Goal: Task Accomplishment & Management: Complete application form

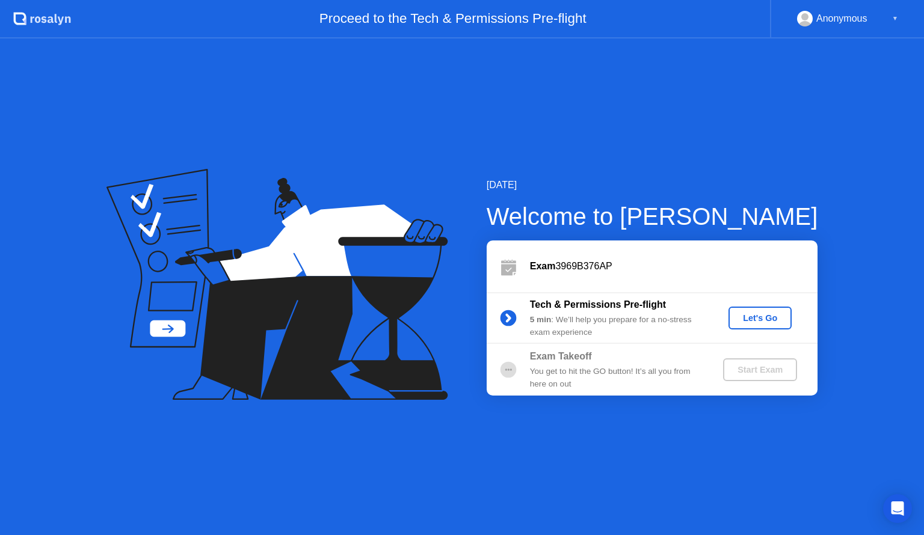
click at [773, 320] on div "Let's Go" at bounding box center [760, 318] width 54 height 10
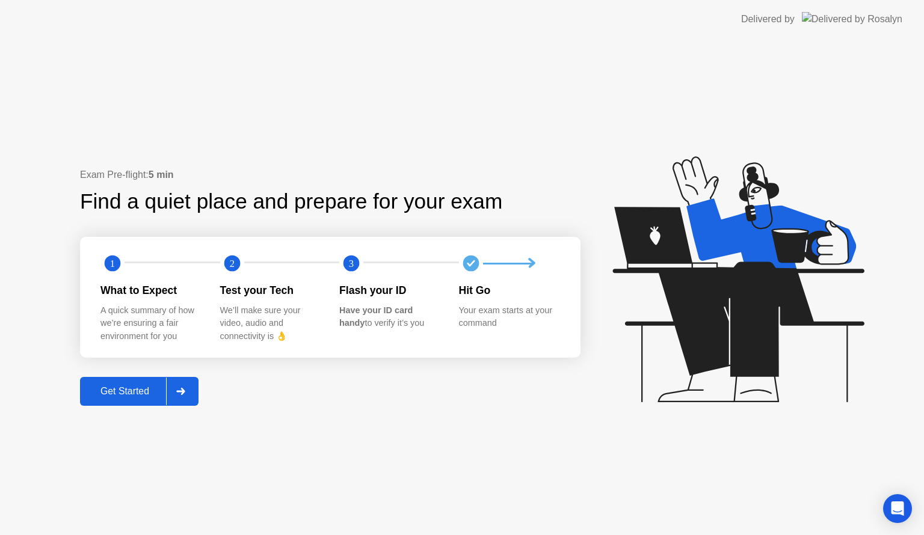
click at [123, 390] on div "Get Started" at bounding box center [125, 391] width 82 height 11
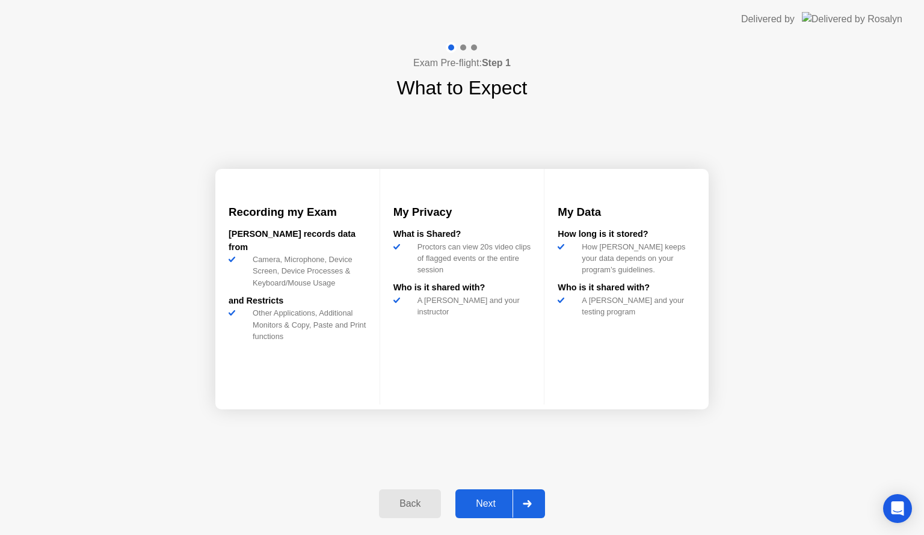
click at [521, 503] on div at bounding box center [526, 504] width 29 height 28
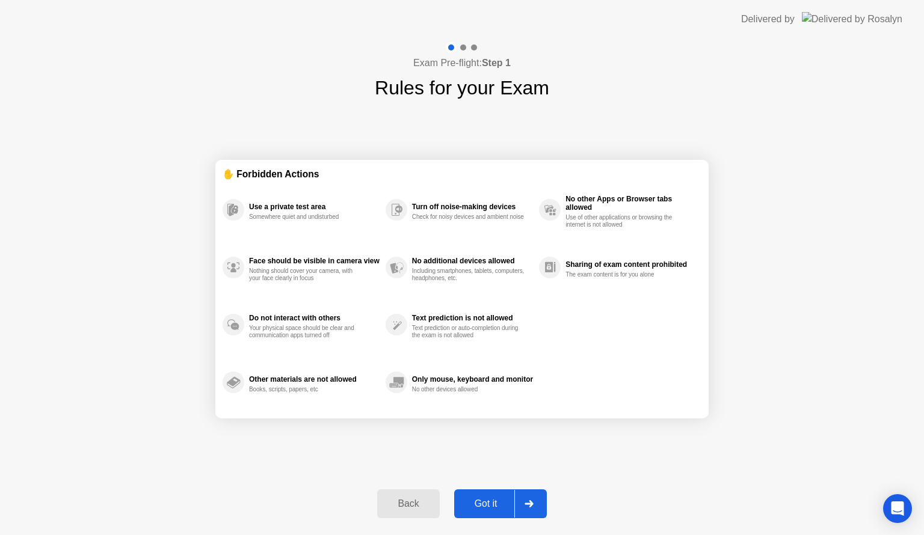
click at [521, 503] on div at bounding box center [528, 504] width 29 height 28
select select "**********"
select select "*******"
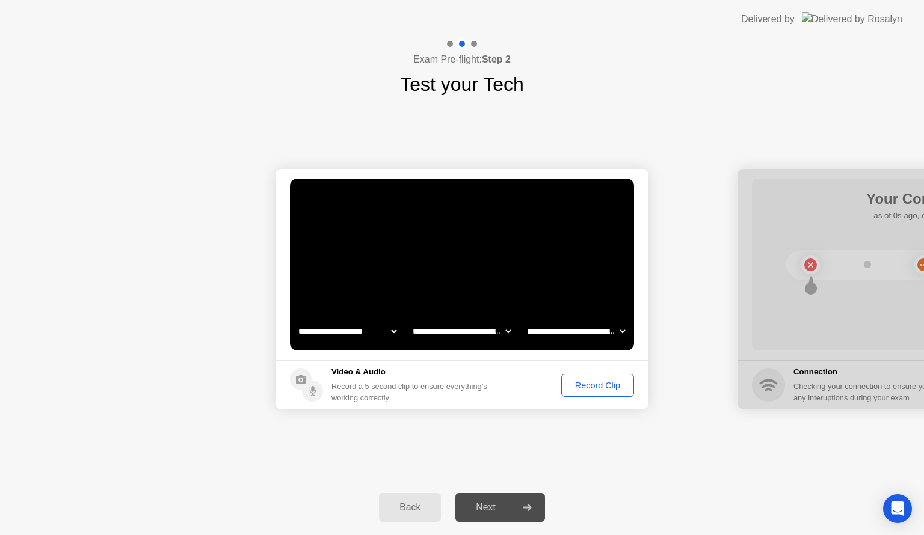
click at [831, 307] on div at bounding box center [923, 289] width 373 height 241
drag, startPoint x: 831, startPoint y: 307, endPoint x: 767, endPoint y: 310, distance: 64.5
click at [767, 310] on div at bounding box center [923, 289] width 373 height 241
click at [585, 384] on div "Record Clip" at bounding box center [597, 386] width 64 height 10
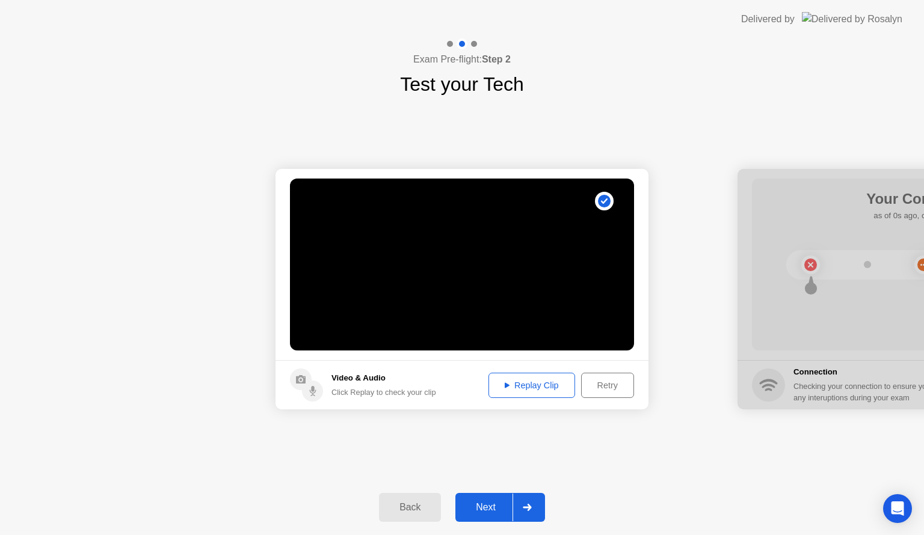
click at [507, 386] on icon at bounding box center [507, 386] width 5 height 6
click at [524, 517] on div at bounding box center [526, 508] width 29 height 28
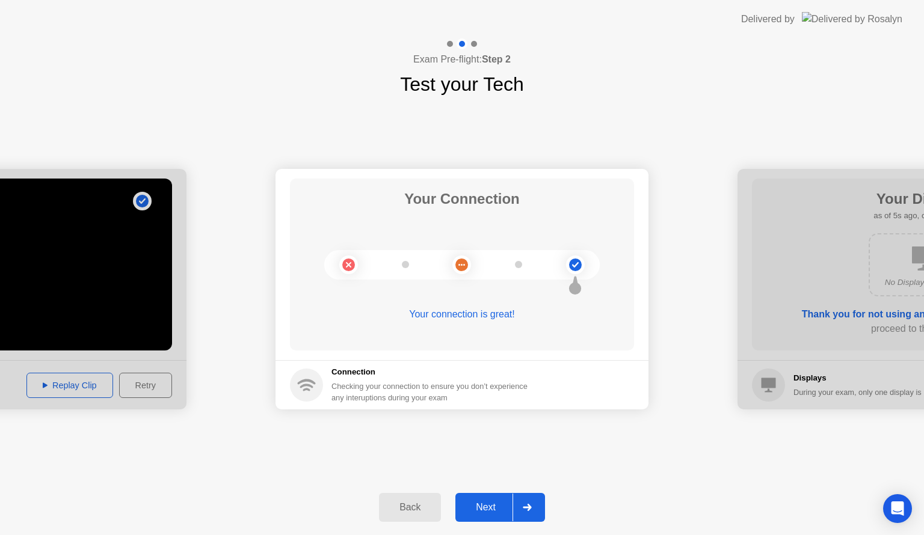
click at [573, 263] on circle at bounding box center [575, 265] width 13 height 13
click at [461, 267] on circle at bounding box center [461, 265] width 13 height 13
click at [527, 509] on icon at bounding box center [527, 507] width 9 height 7
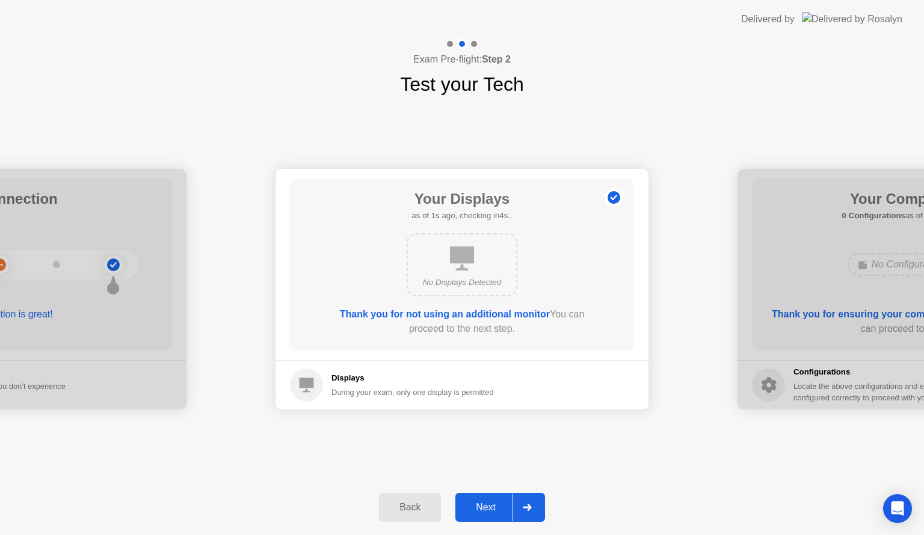
click at [452, 305] on div "Your Displays as of 1s ago, checking in4s.. No Displays Detected Thank you for …" at bounding box center [462, 265] width 344 height 172
click at [452, 315] on b "Thank you for not using an additional monitor" at bounding box center [445, 314] width 210 height 10
click at [452, 278] on div "No Displays Detected" at bounding box center [461, 283] width 89 height 12
click at [424, 383] on h5 "Displays" at bounding box center [412, 378] width 162 height 12
click at [483, 250] on div "No Displays Detected" at bounding box center [462, 264] width 111 height 63
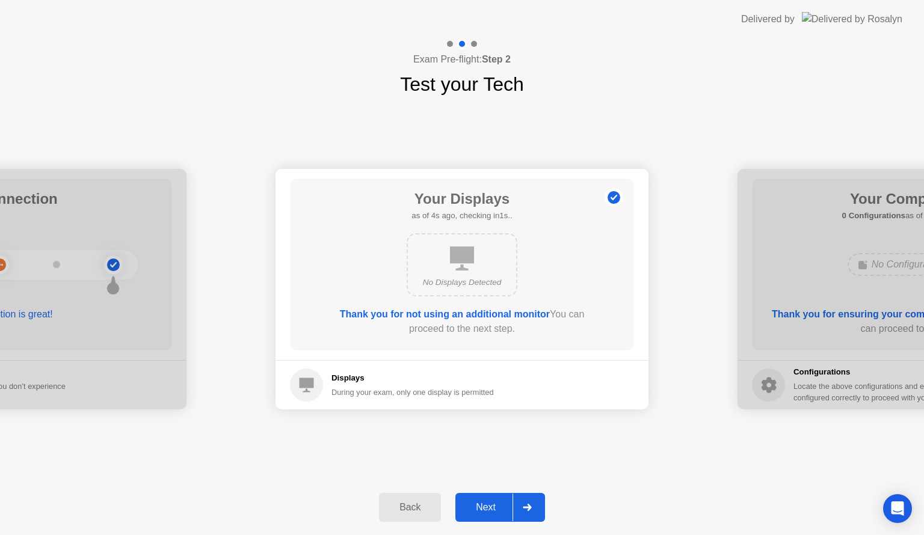
click at [524, 509] on icon at bounding box center [527, 507] width 9 height 7
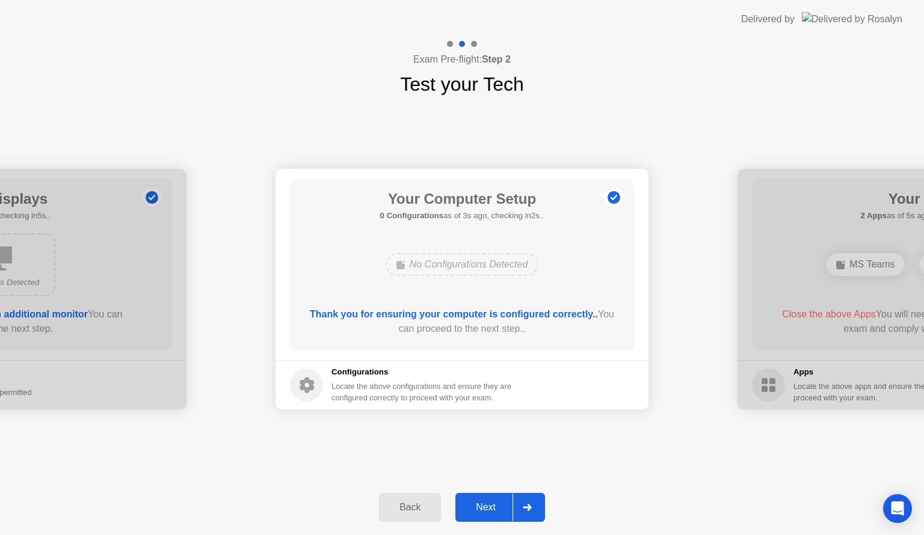
click at [459, 317] on b "Thank you for ensuring your computer is configured correctly.." at bounding box center [454, 314] width 288 height 10
click at [460, 312] on b "Thank you for ensuring your computer is configured correctly.." at bounding box center [454, 314] width 288 height 10
click at [466, 331] on div "Thank you for ensuring your computer is configured correctly.. You can proceed …" at bounding box center [462, 321] width 310 height 29
click at [527, 502] on div at bounding box center [526, 508] width 29 height 28
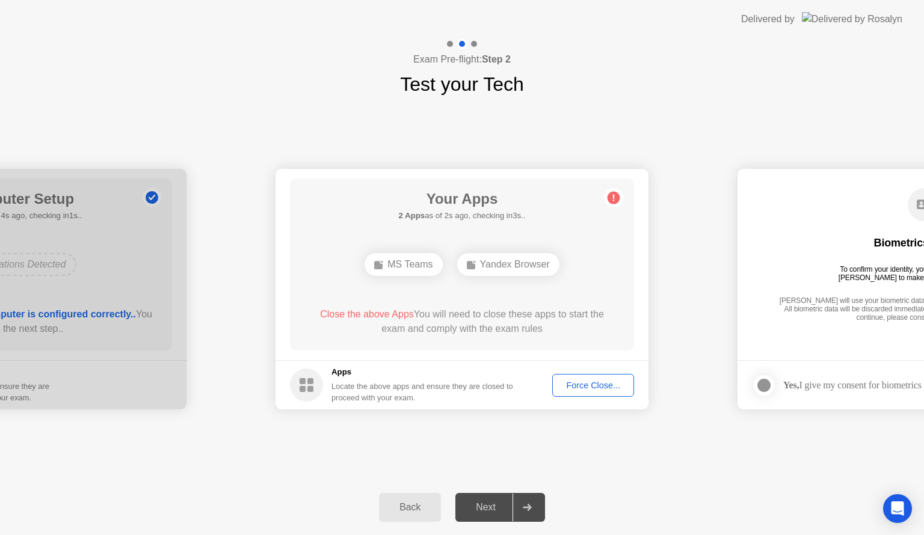
click at [576, 384] on div "Force Close..." at bounding box center [592, 386] width 73 height 10
click at [531, 511] on div at bounding box center [526, 508] width 29 height 28
click at [568, 381] on div "Force Close..." at bounding box center [592, 386] width 73 height 10
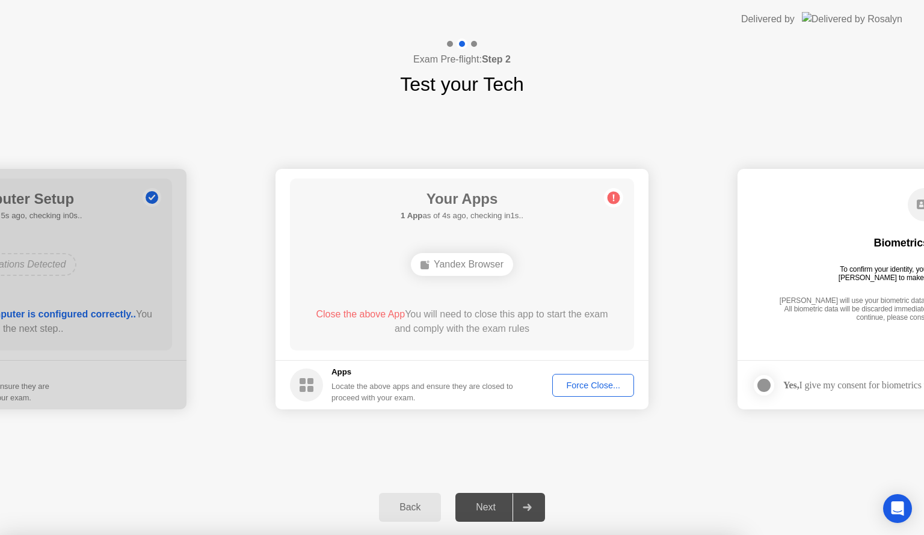
click at [565, 381] on div "Force Close..." at bounding box center [592, 386] width 73 height 10
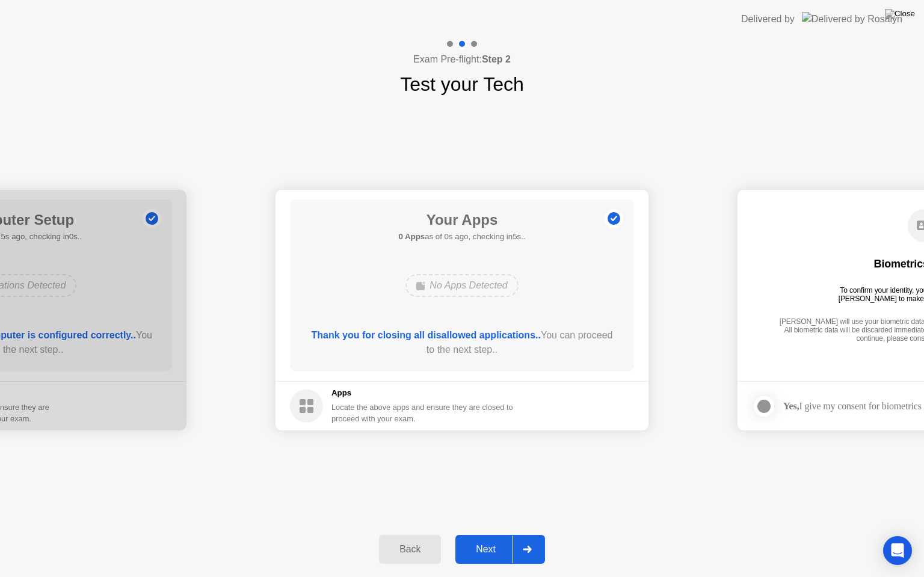
click at [529, 349] on div "Thank you for closing all disallowed applications.. You can proceed to the next…" at bounding box center [462, 342] width 310 height 29
click at [534, 535] on div at bounding box center [526, 550] width 29 height 28
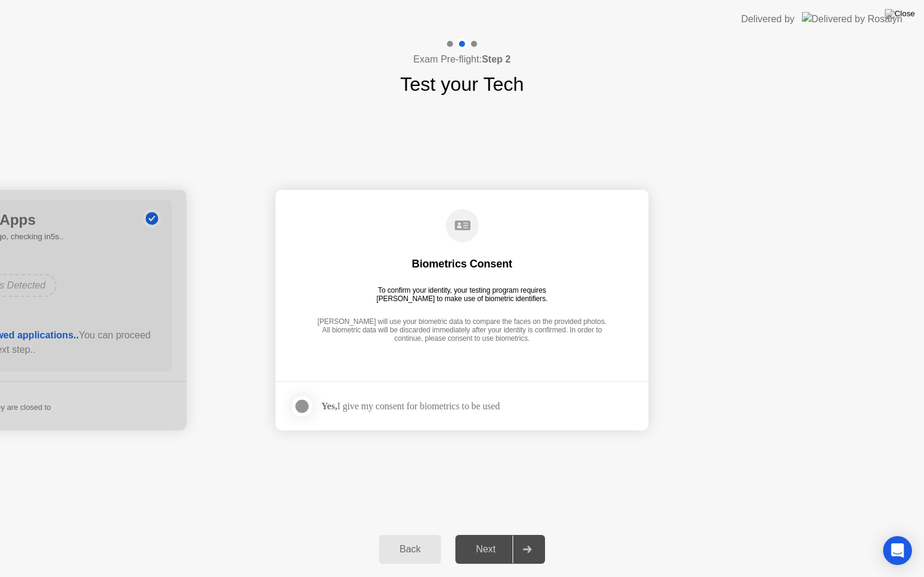
click at [304, 408] on div at bounding box center [302, 406] width 14 height 14
click at [538, 535] on div at bounding box center [526, 550] width 29 height 28
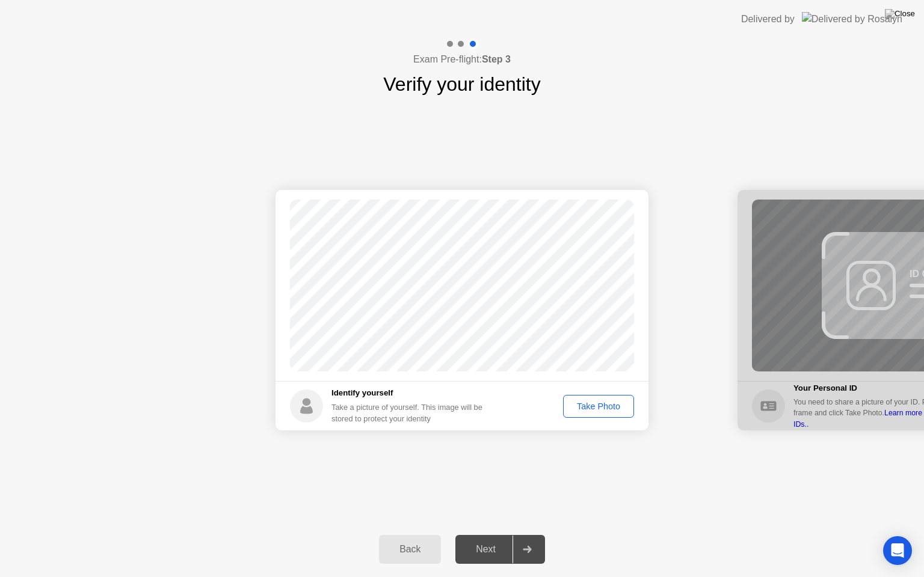
click at [602, 414] on button "Take Photo" at bounding box center [598, 406] width 71 height 23
click at [603, 407] on div "Retake" at bounding box center [606, 407] width 47 height 10
click at [599, 403] on div "Take Photo" at bounding box center [598, 407] width 63 height 10
click at [529, 535] on icon at bounding box center [527, 549] width 9 height 7
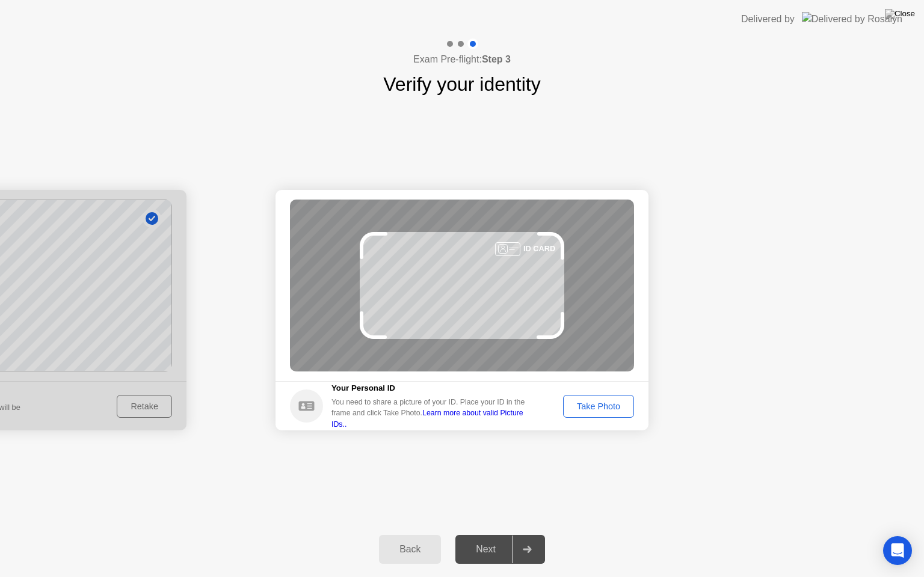
click at [577, 409] on div "Take Photo" at bounding box center [598, 407] width 63 height 10
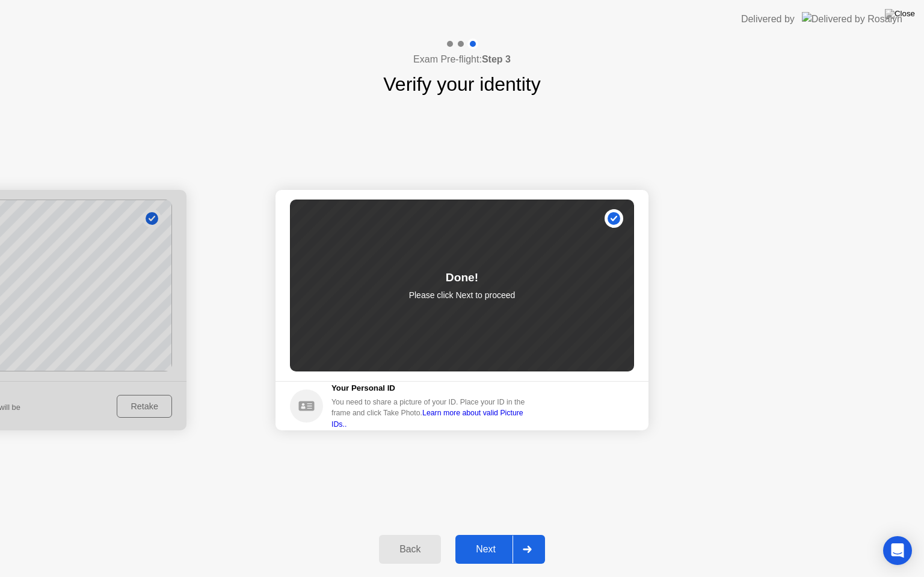
click at [611, 224] on div "Done! Please click Next to proceed" at bounding box center [462, 286] width 344 height 172
click at [526, 535] on icon at bounding box center [527, 549] width 9 height 7
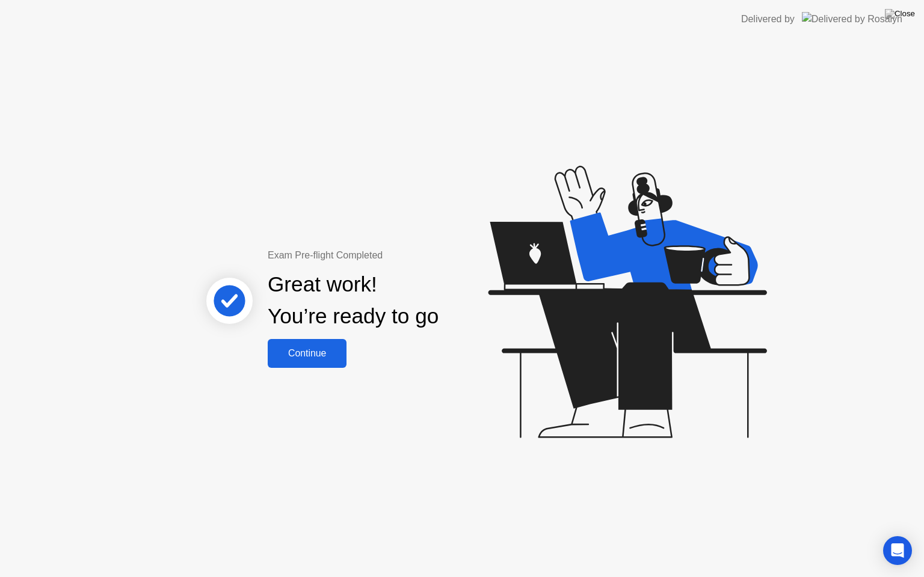
click at [327, 357] on div "Continue" at bounding box center [307, 353] width 72 height 11
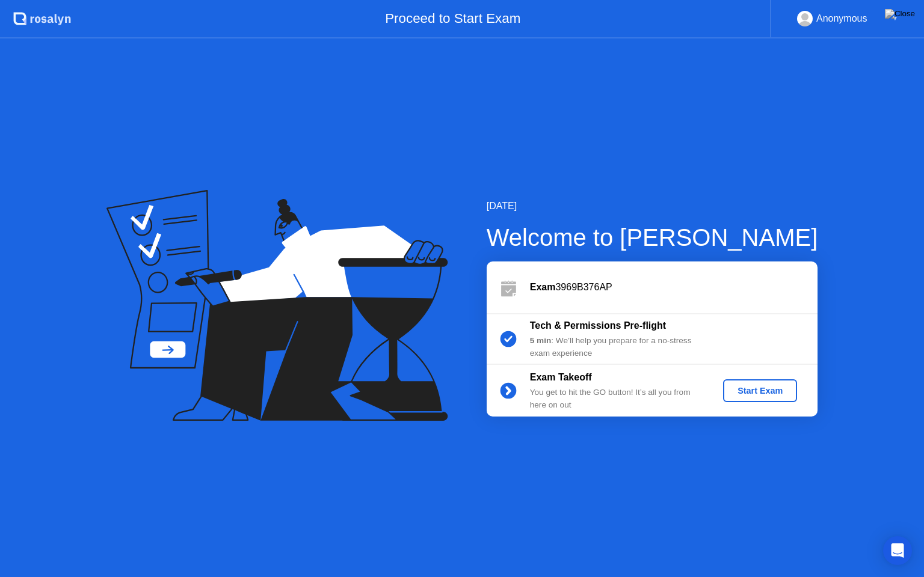
click at [739, 387] on div "Start Exam" at bounding box center [760, 391] width 64 height 10
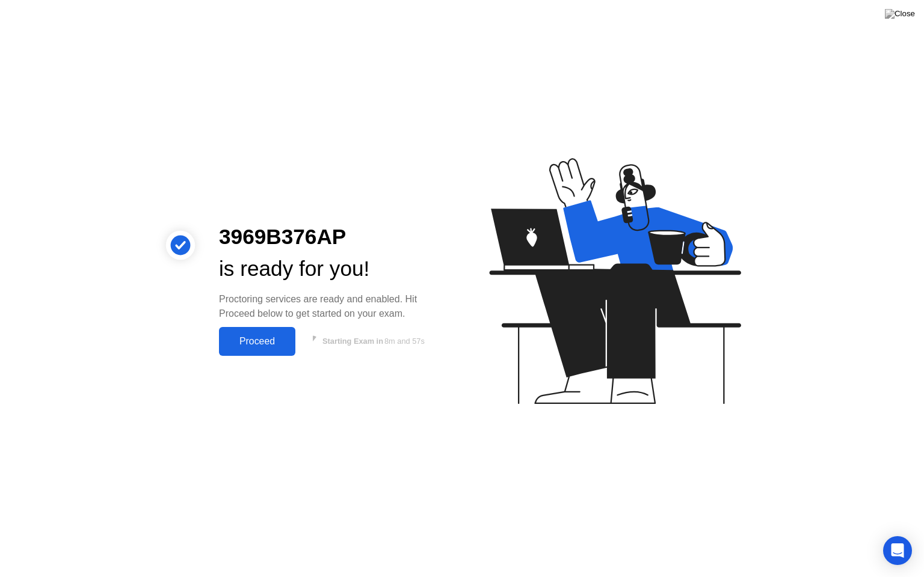
click at [248, 345] on div "Proceed" at bounding box center [257, 341] width 69 height 11
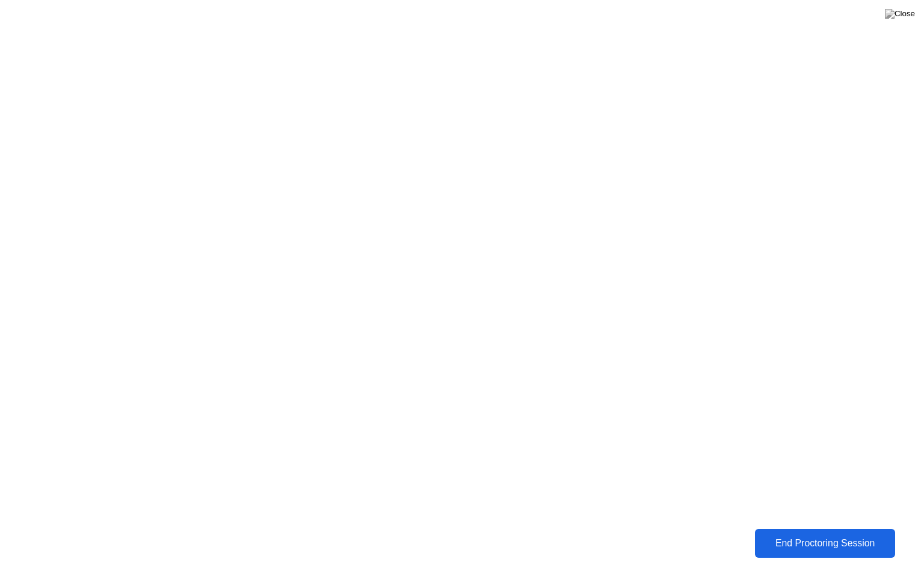
click at [757, 535] on div "End Proctoring Session" at bounding box center [825, 543] width 140 height 11
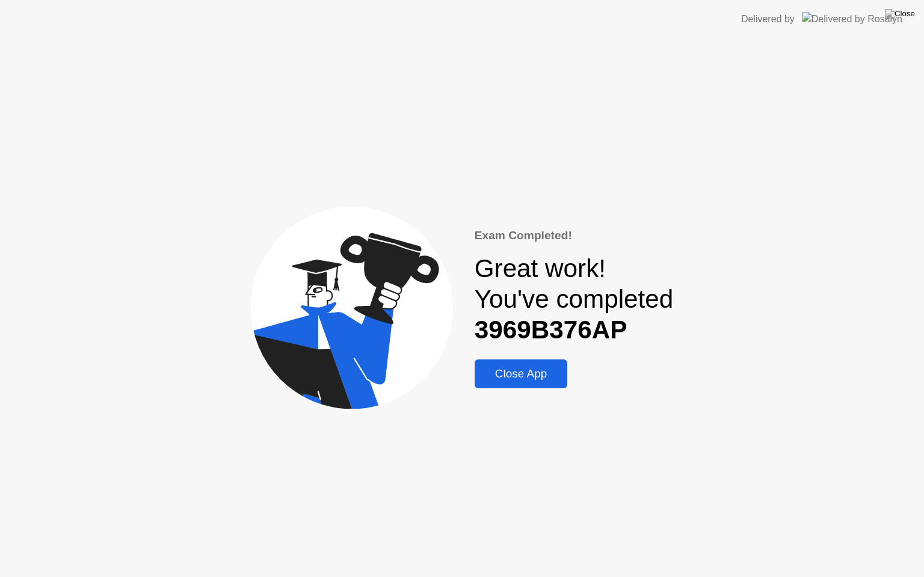
click at [553, 381] on div "Close App" at bounding box center [521, 373] width 86 height 13
